Goal: Information Seeking & Learning: Learn about a topic

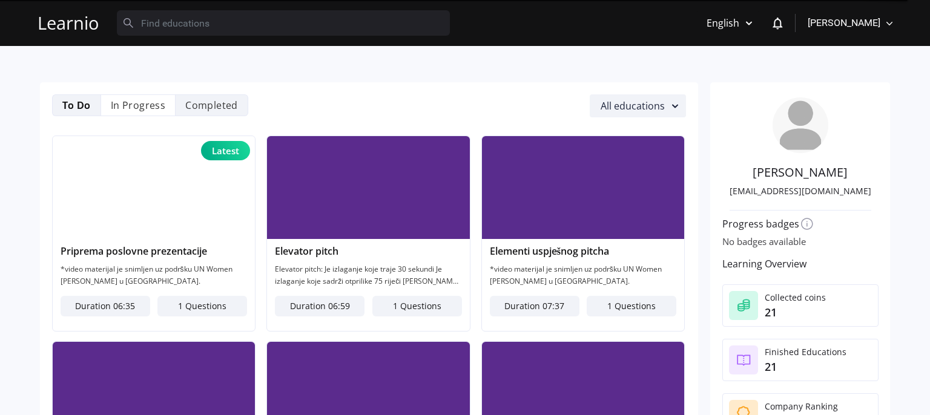
click at [207, 111] on li "Completed" at bounding box center [212, 105] width 73 height 22
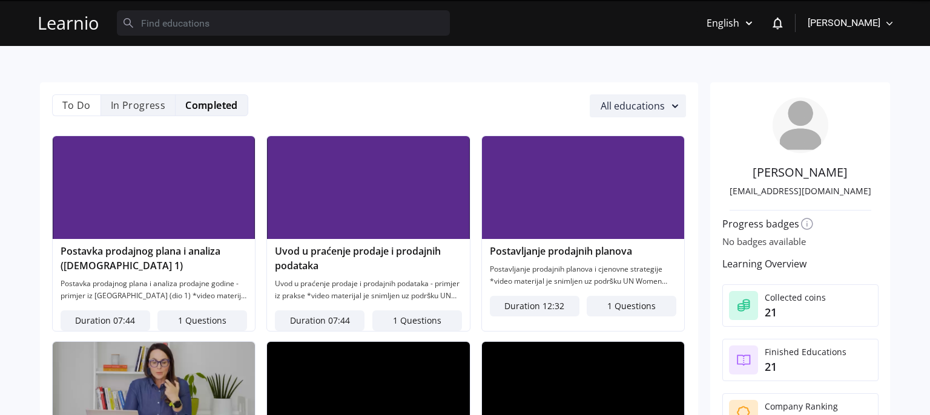
click at [143, 100] on li "In Progress" at bounding box center [138, 105] width 76 height 22
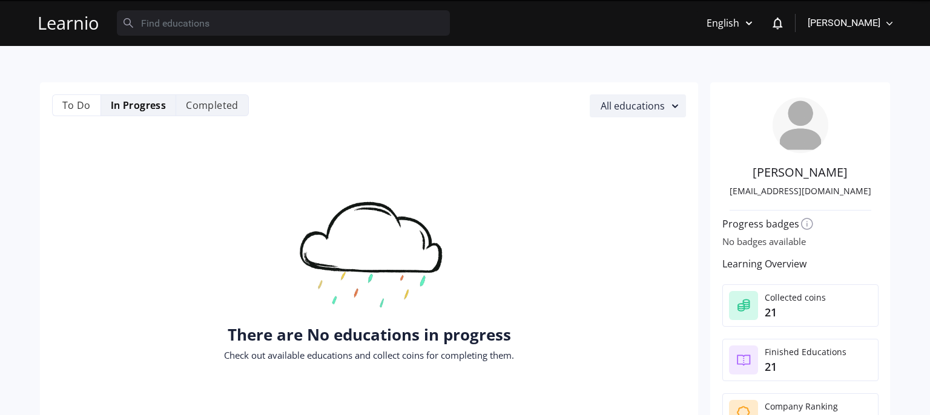
click at [217, 102] on li "Completed" at bounding box center [212, 105] width 73 height 22
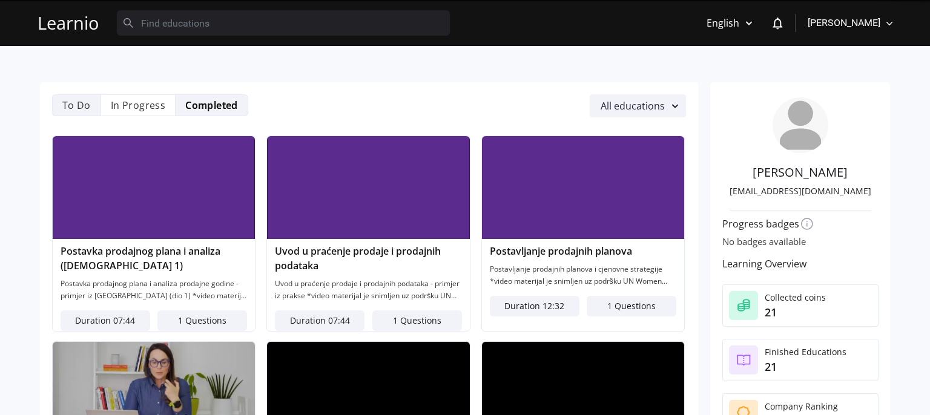
click at [74, 100] on li "To Do" at bounding box center [76, 105] width 48 height 22
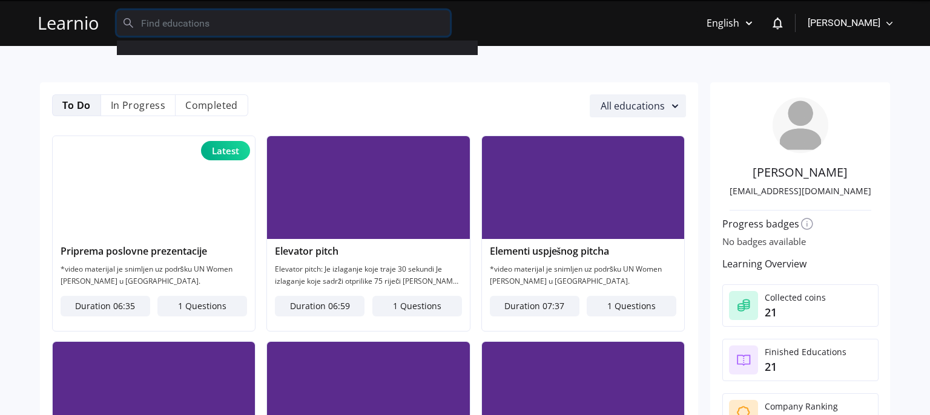
click at [178, 30] on input "text" at bounding box center [283, 22] width 333 height 25
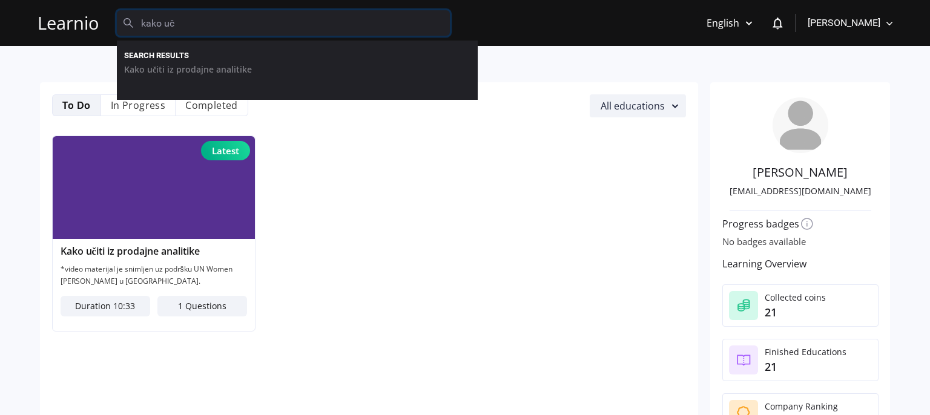
type input "kako uč"
click at [172, 195] on img at bounding box center [154, 187] width 203 height 103
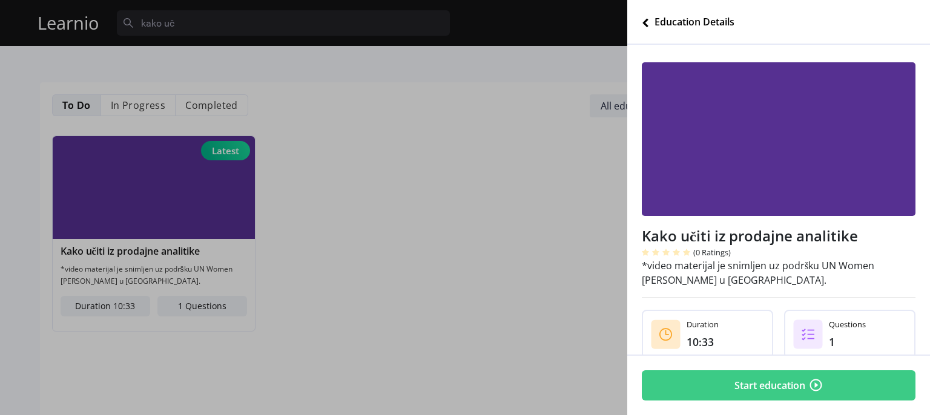
click at [795, 372] on button "Start education" at bounding box center [779, 385] width 274 height 30
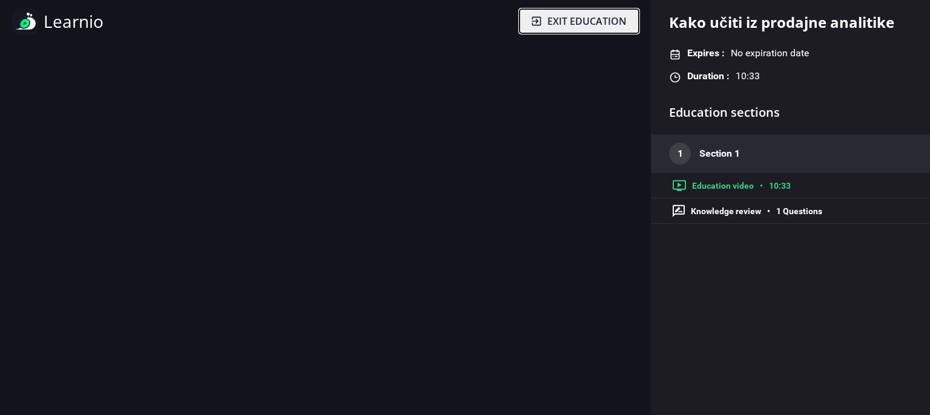
click at [552, 21] on span "Exit education" at bounding box center [586, 21] width 79 height 15
